Goal: Task Accomplishment & Management: Manage account settings

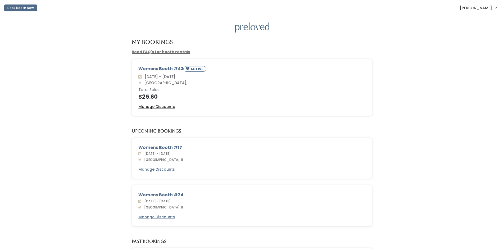
click at [160, 105] on u "Manage Discounts" at bounding box center [156, 106] width 37 height 5
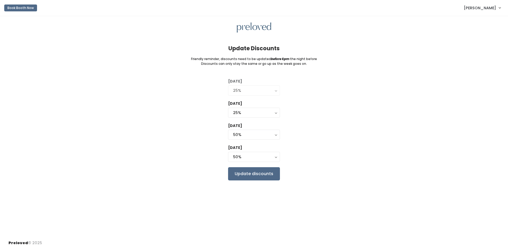
click at [240, 105] on label "Wednesday" at bounding box center [235, 104] width 14 height 6
click at [248, 116] on button "25%" at bounding box center [254, 113] width 52 height 10
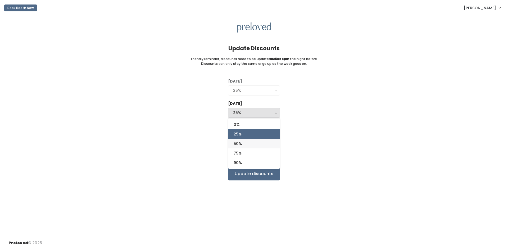
click at [245, 145] on link "50%" at bounding box center [253, 144] width 51 height 10
select select "50%"
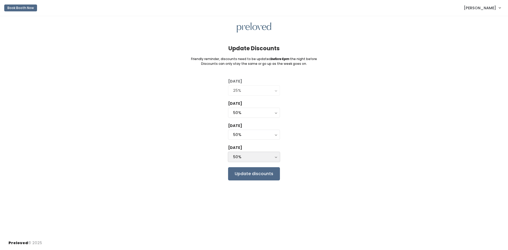
click at [260, 156] on div "50%" at bounding box center [254, 157] width 42 height 6
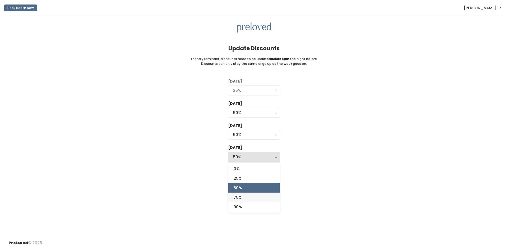
click at [253, 201] on link "75%" at bounding box center [253, 198] width 51 height 10
select select "75%"
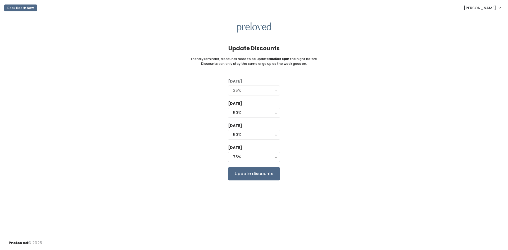
click at [322, 153] on div "Tuesday 0% 25% 50% 75% 90% 25% Wednesday 0% 25% 50% 75% 90% 50% 0% 25% 50% 75% …" at bounding box center [253, 130] width 491 height 102
click at [261, 174] on input "Update discounts" at bounding box center [254, 173] width 52 height 13
